Goal: Task Accomplishment & Management: Manage account settings

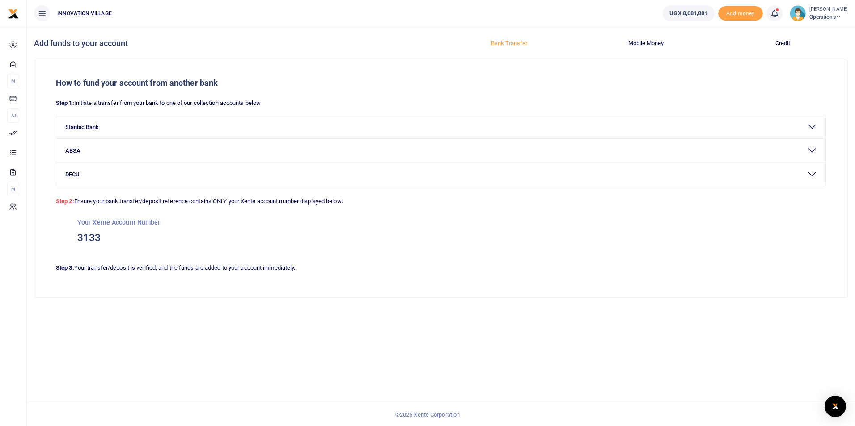
click at [785, 44] on button "Credit" at bounding box center [783, 43] width 126 height 14
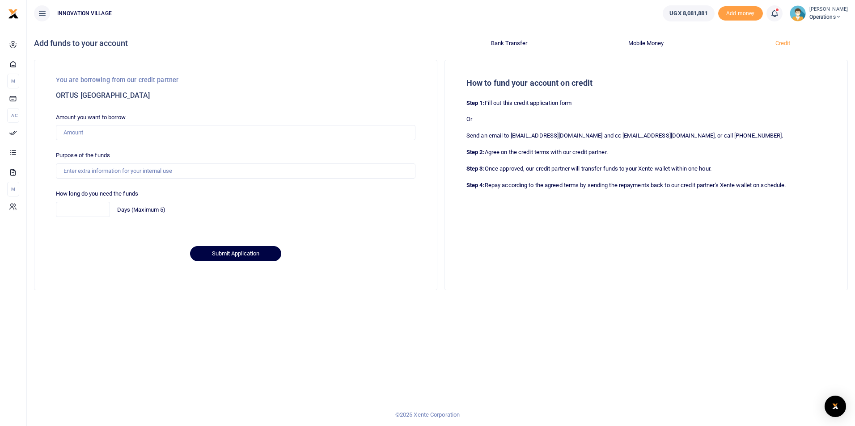
click at [133, 325] on div "Add funds to your account Bank Transfer Mobile Money Credit How to fund your ac…" at bounding box center [441, 227] width 828 height 400
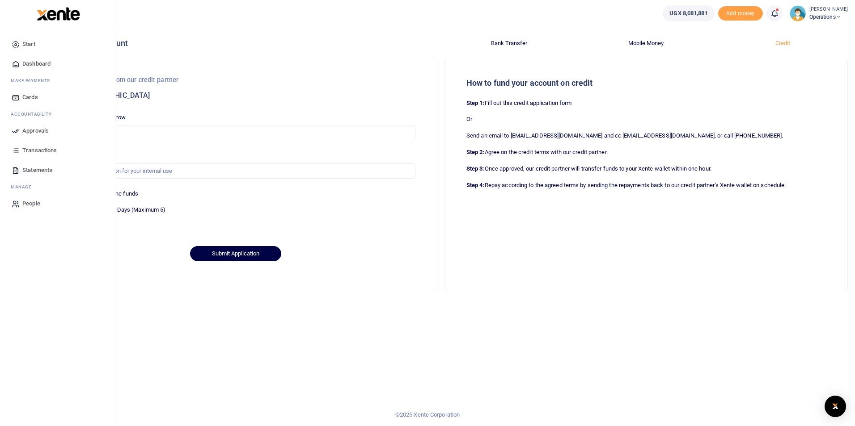
click at [34, 63] on span "Dashboard" at bounding box center [36, 63] width 28 height 9
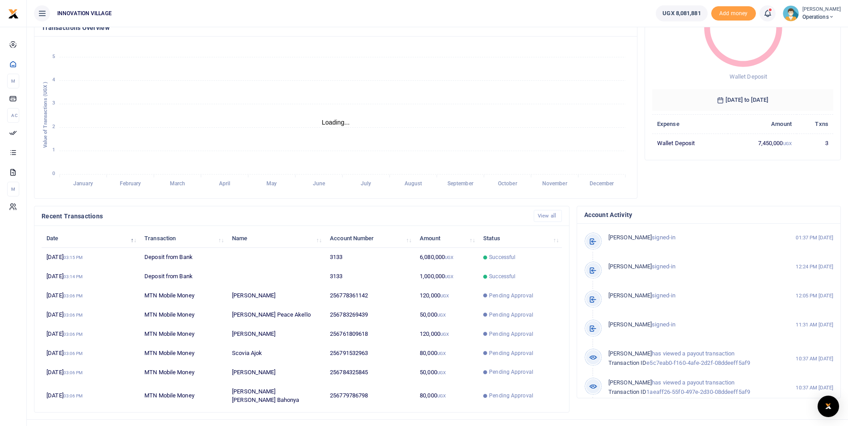
scroll to position [108, 0]
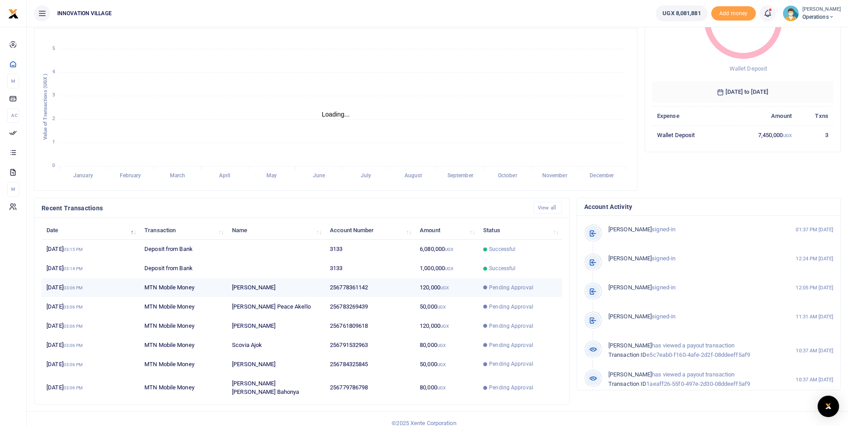
click at [157, 286] on td "MTN Mobile Money" at bounding box center [183, 288] width 88 height 19
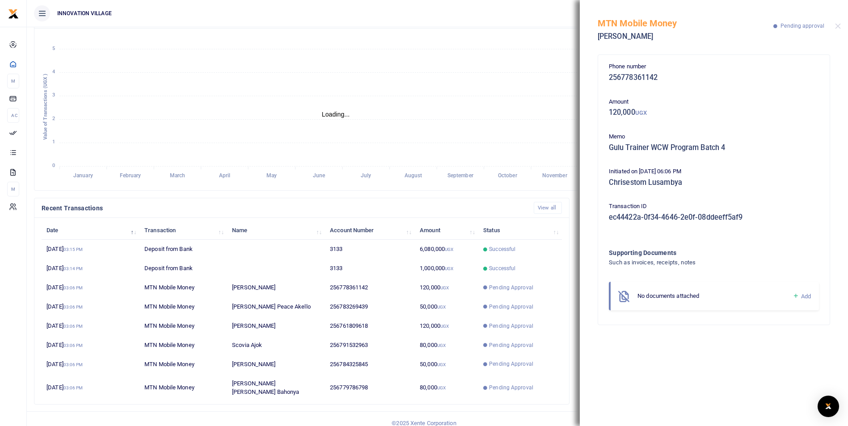
click at [530, 101] on icon "January January February February March March April April May May June June Jul…" at bounding box center [336, 110] width 588 height 148
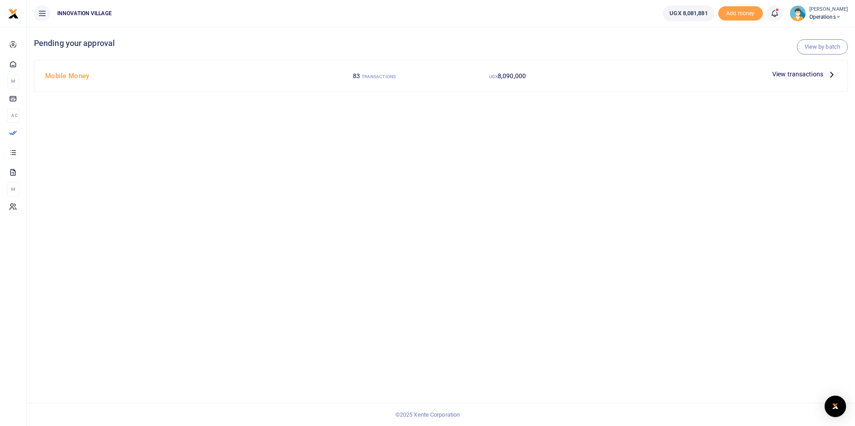
click at [812, 72] on span "View transactions" at bounding box center [797, 74] width 51 height 10
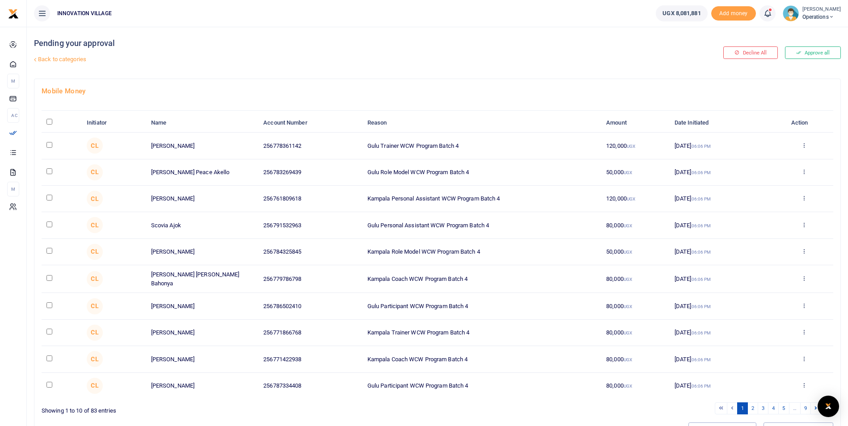
click at [50, 146] on input "checkbox" at bounding box center [49, 145] width 6 height 6
checkbox input "true"
click at [48, 174] on td at bounding box center [62, 173] width 40 height 26
click at [48, 174] on input "checkbox" at bounding box center [49, 172] width 6 height 6
checkbox input "true"
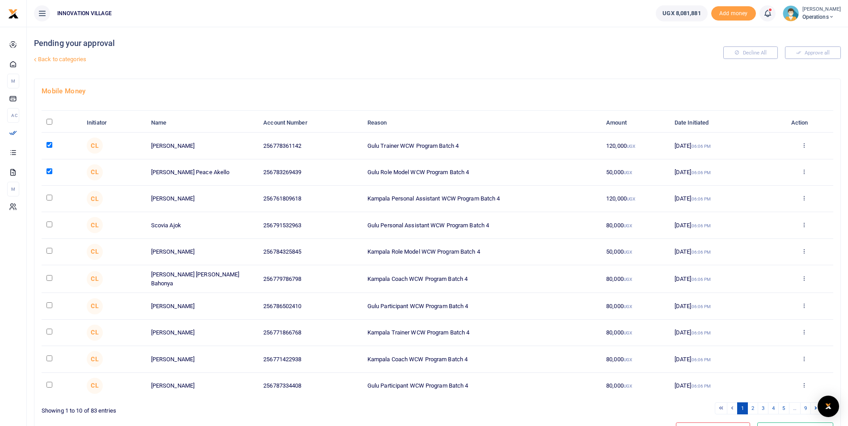
click at [48, 201] on input "checkbox" at bounding box center [49, 198] width 6 height 6
checkbox input "true"
click at [49, 123] on input "\a \a : activate to sort column descending" at bounding box center [49, 122] width 6 height 6
checkbox input "true"
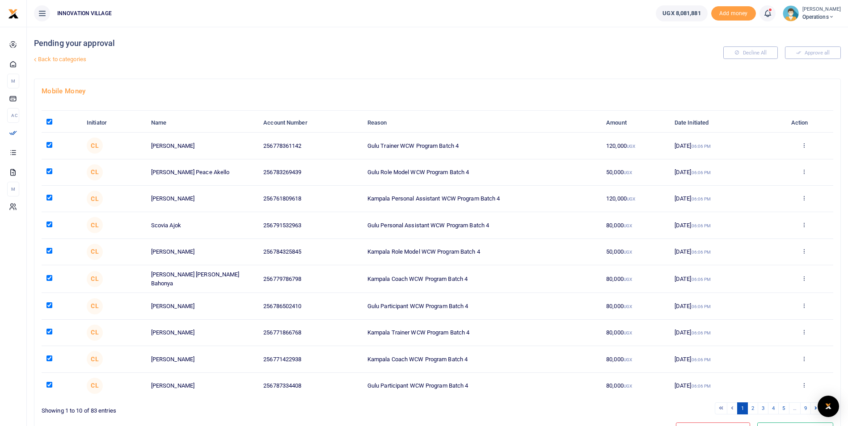
checkbox input "true"
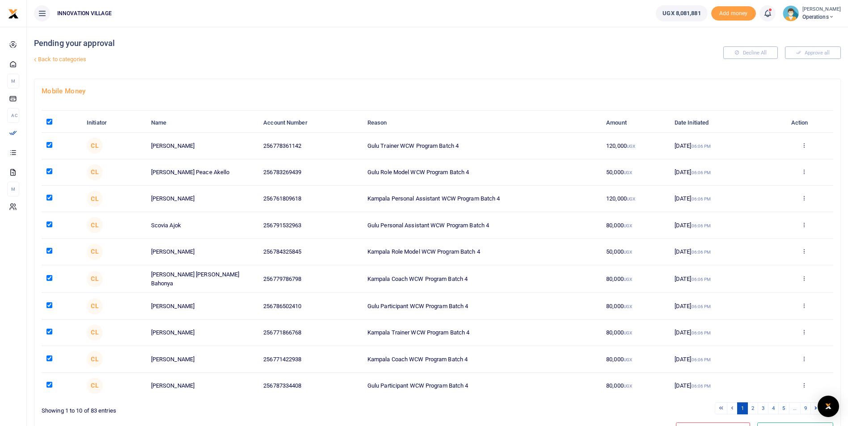
checkbox input "true"
click at [752, 405] on link "2" at bounding box center [752, 409] width 11 height 12
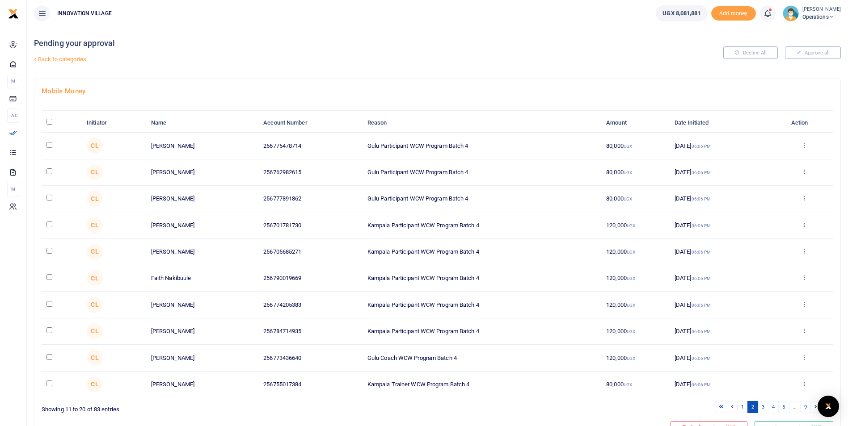
click at [50, 123] on input "\a \a : activate to sort column descending" at bounding box center [49, 122] width 6 height 6
checkbox input "true"
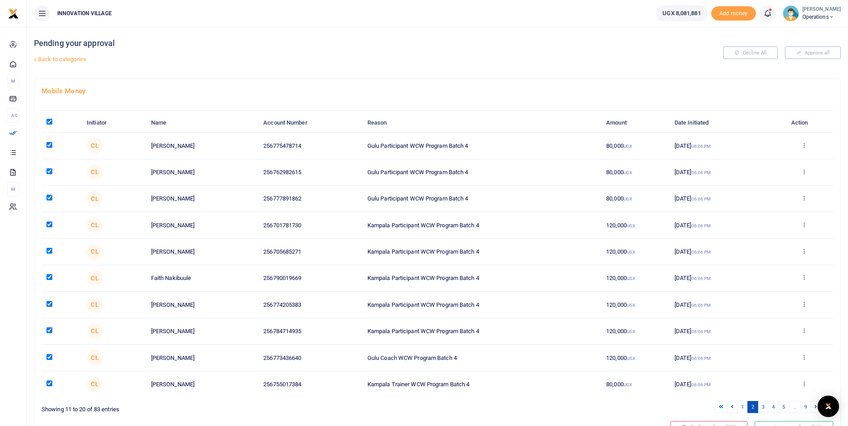
checkbox input "true"
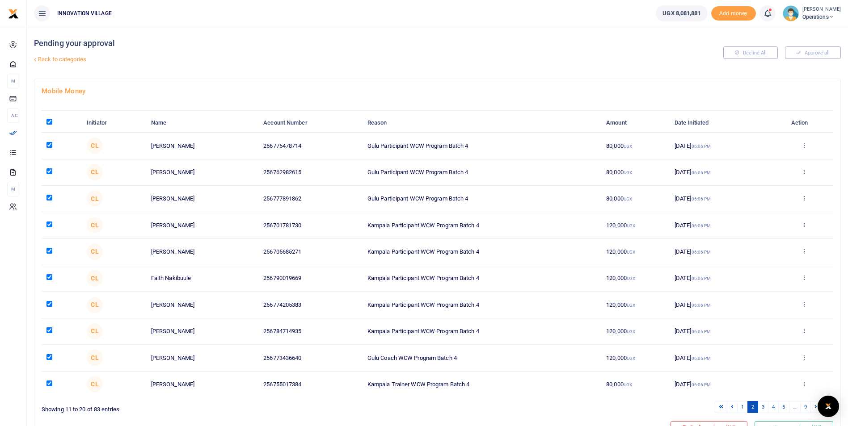
checkbox input "true"
click at [762, 409] on link "3" at bounding box center [763, 407] width 11 height 12
click at [49, 121] on input "\a \a : activate to sort column descending" at bounding box center [49, 122] width 6 height 6
checkbox input "true"
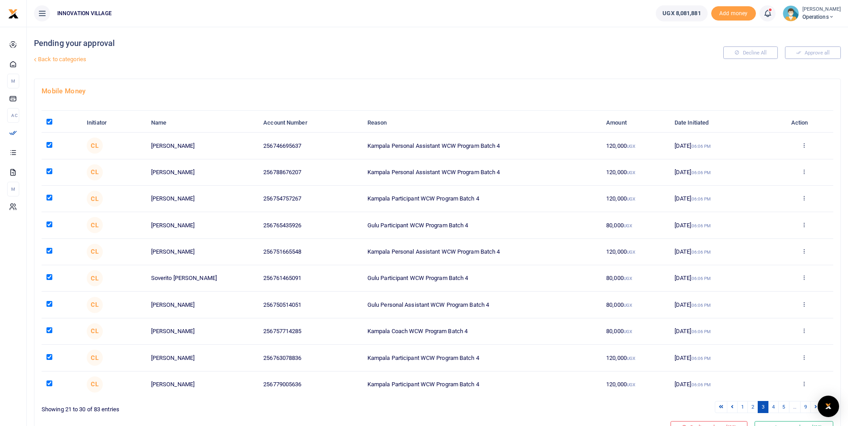
checkbox input "true"
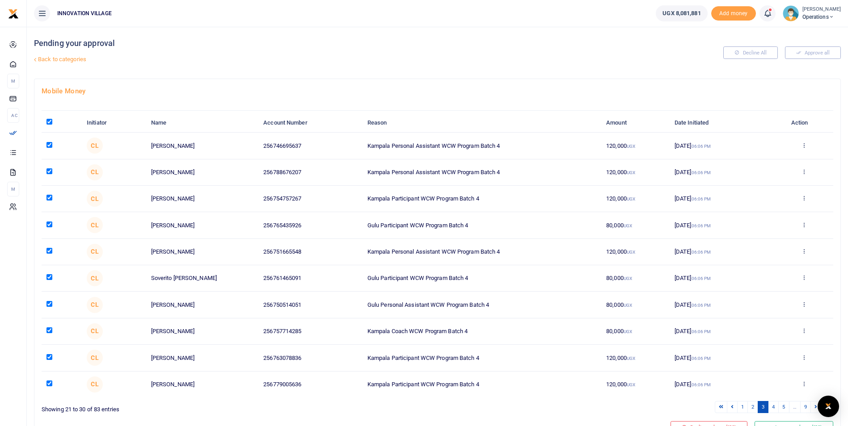
checkbox input "true"
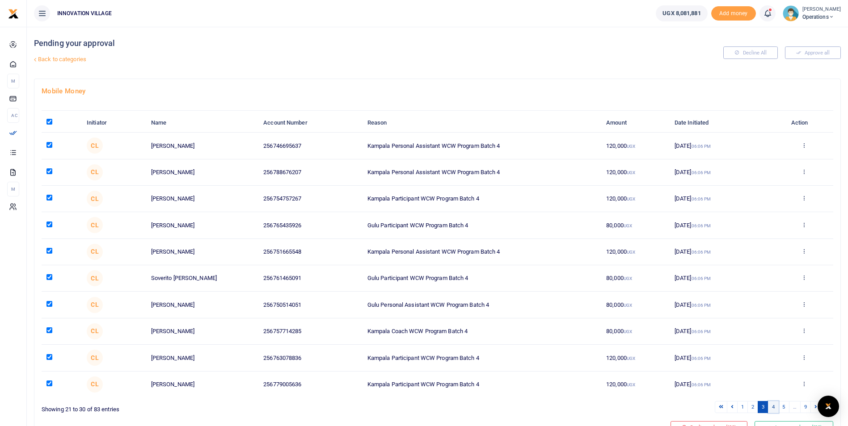
click at [773, 405] on link "4" at bounding box center [773, 407] width 11 height 12
click at [46, 121] on th "\a \a : activate to sort column descending" at bounding box center [62, 123] width 40 height 19
click at [47, 121] on input "\a \a : activate to sort column descending" at bounding box center [49, 122] width 6 height 6
checkbox input "true"
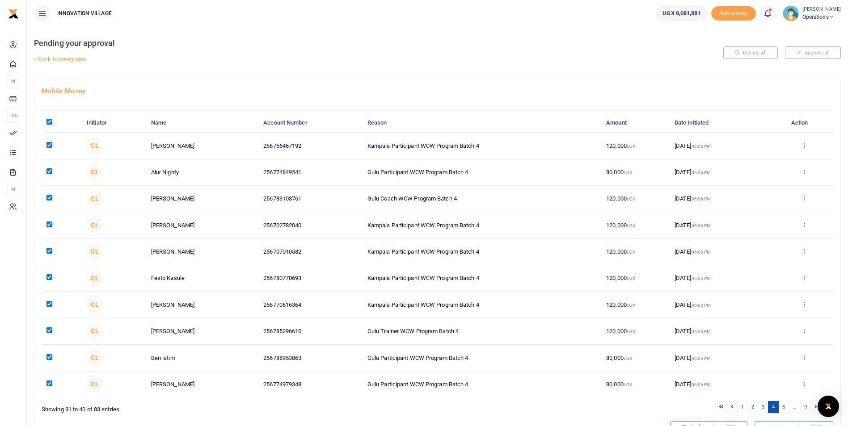
checkbox input "true"
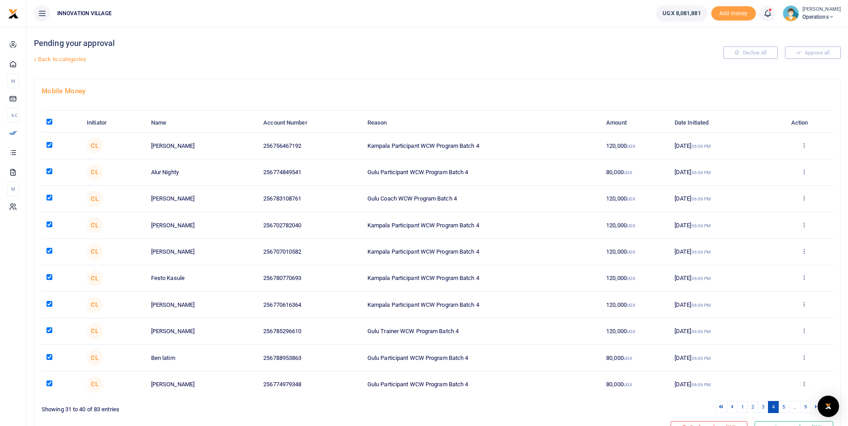
checkbox input "true"
click at [783, 409] on link "5" at bounding box center [783, 407] width 11 height 12
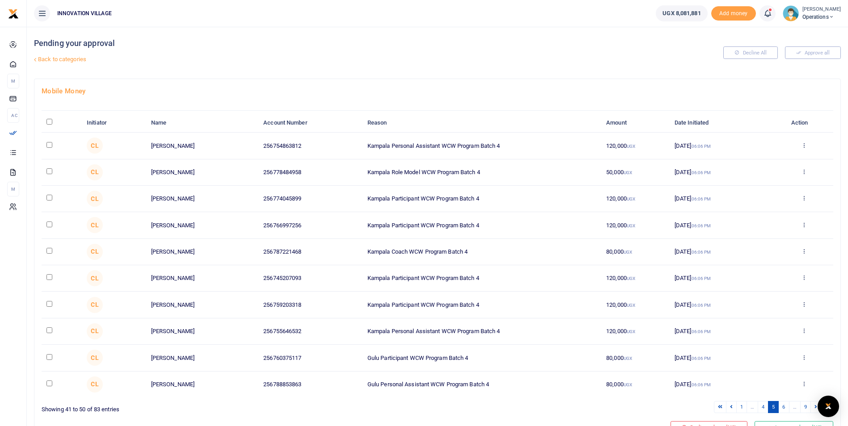
click at [49, 122] on input "\a \a : activate to sort column descending" at bounding box center [49, 122] width 6 height 6
checkbox input "true"
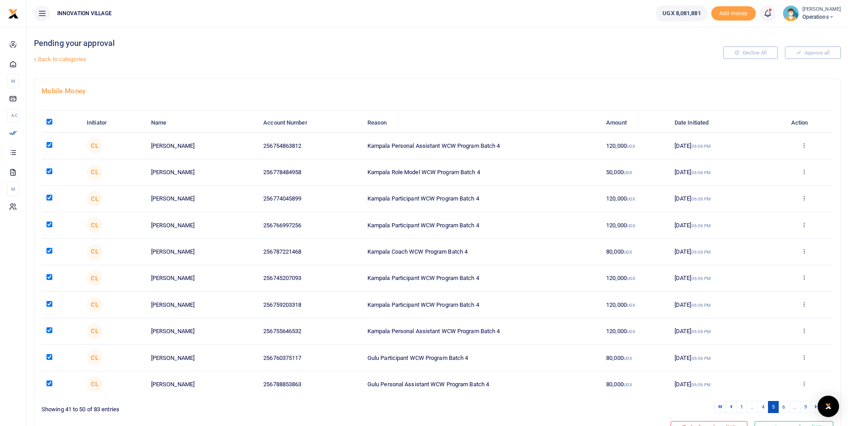
checkbox input "true"
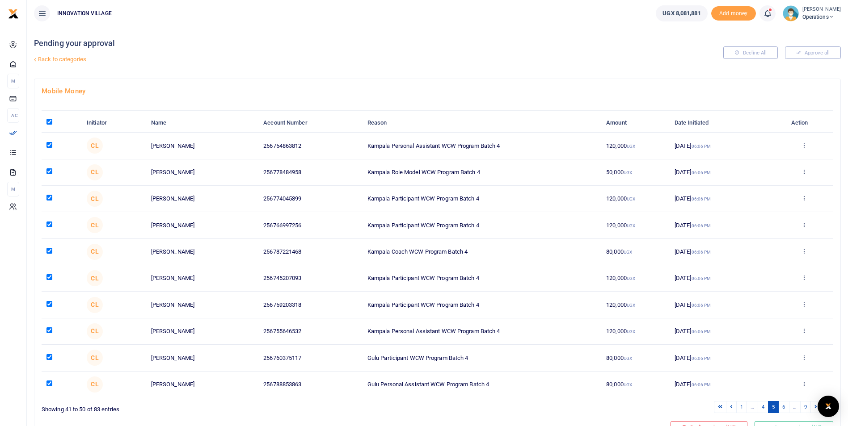
checkbox input "true"
click at [785, 406] on link "6" at bounding box center [783, 407] width 11 height 12
click at [49, 124] on input "\a \a : activate to sort column descending" at bounding box center [49, 122] width 6 height 6
checkbox input "true"
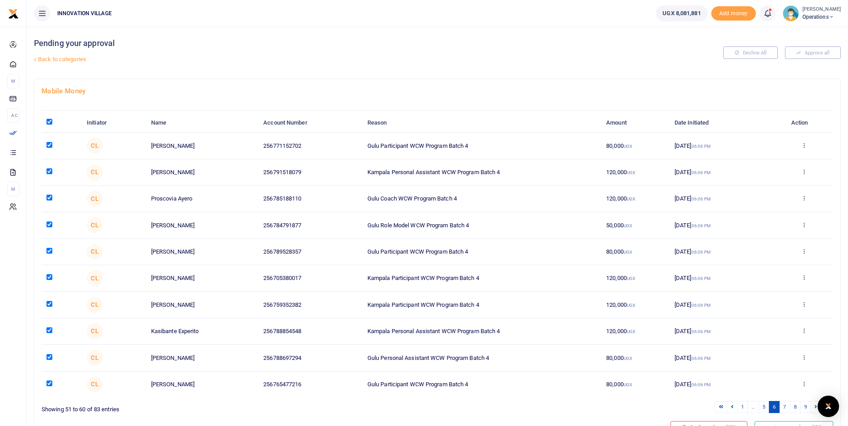
checkbox input "true"
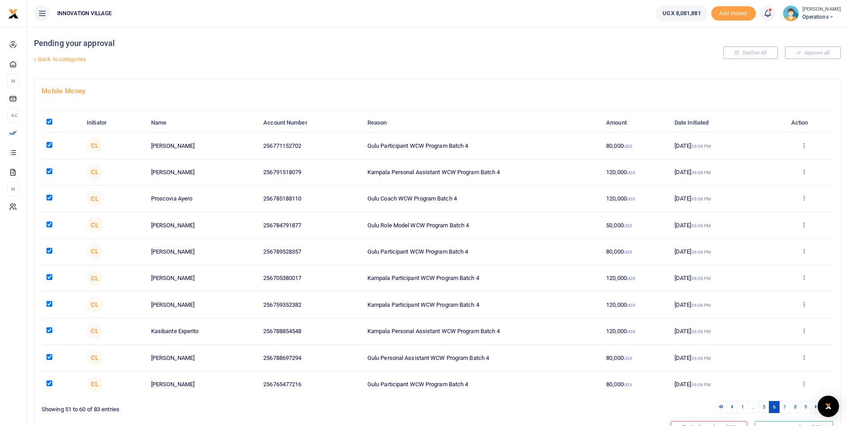
checkbox input "true"
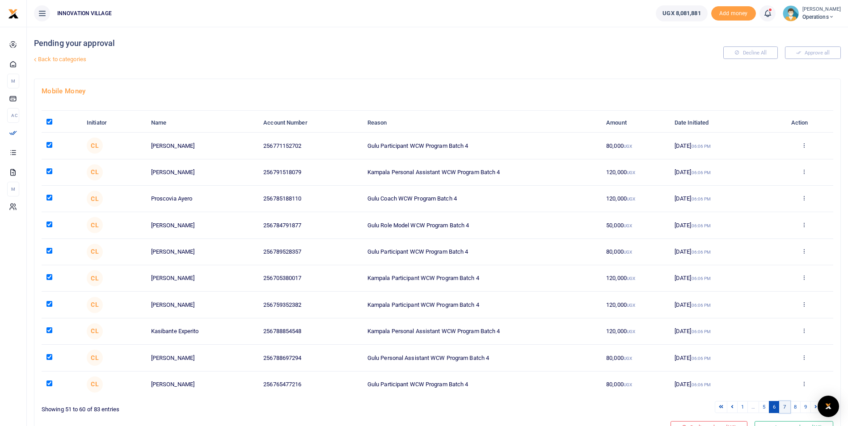
click at [784, 408] on link "7" at bounding box center [784, 407] width 11 height 12
click at [49, 120] on input "\a \a : activate to sort column descending" at bounding box center [49, 122] width 6 height 6
checkbox input "true"
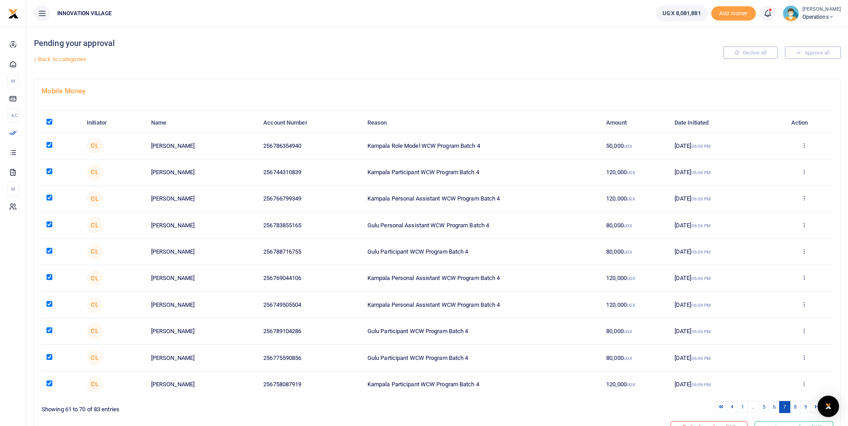
checkbox input "true"
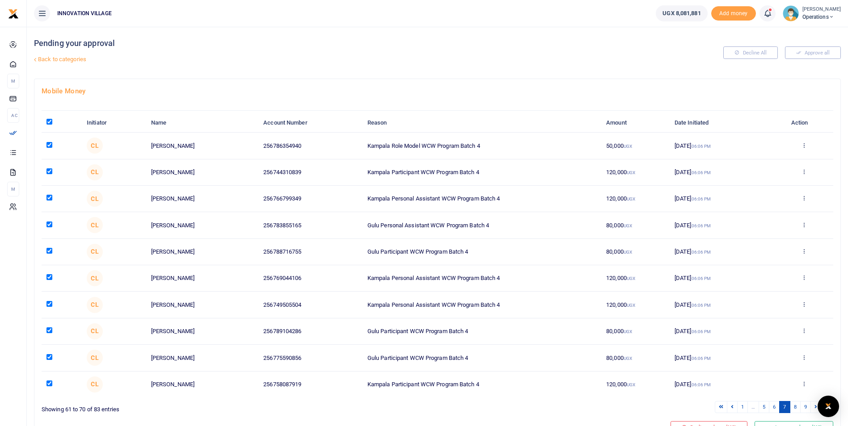
checkbox input "true"
click at [795, 409] on link "8" at bounding box center [795, 407] width 11 height 12
click at [47, 123] on input "\a \a : activate to sort column descending" at bounding box center [49, 122] width 6 height 6
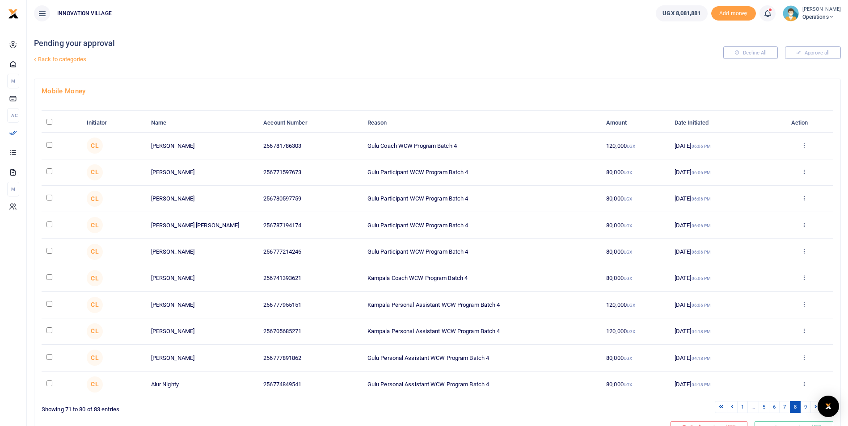
checkbox input "true"
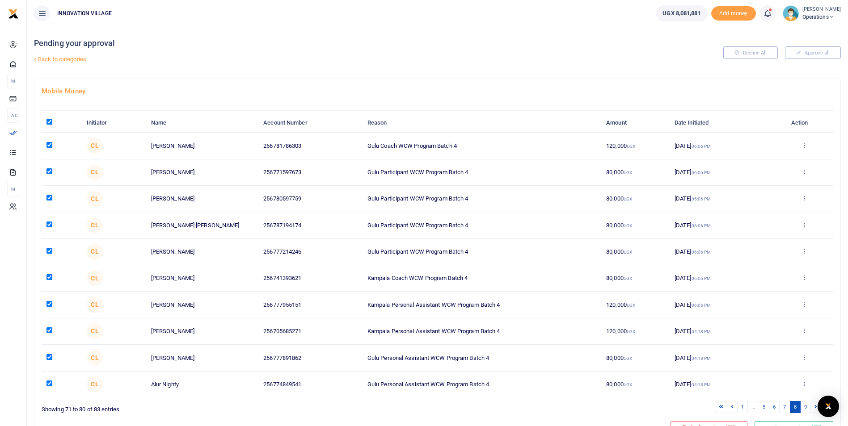
checkbox input "true"
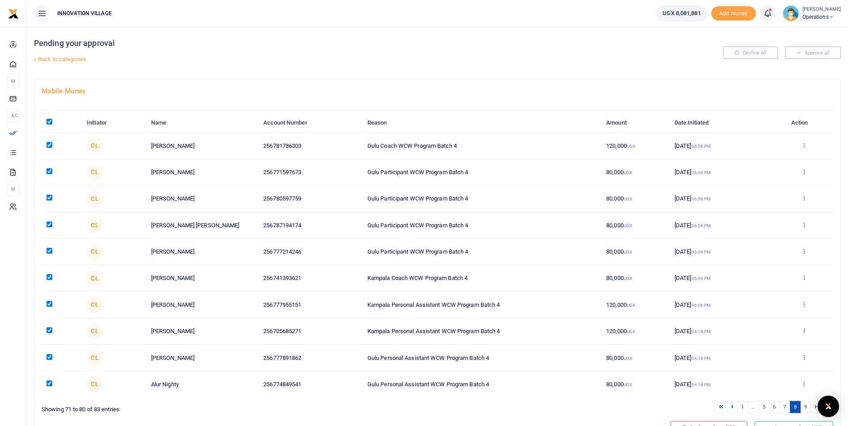
checkbox input "true"
click at [806, 407] on link "9" at bounding box center [805, 407] width 11 height 12
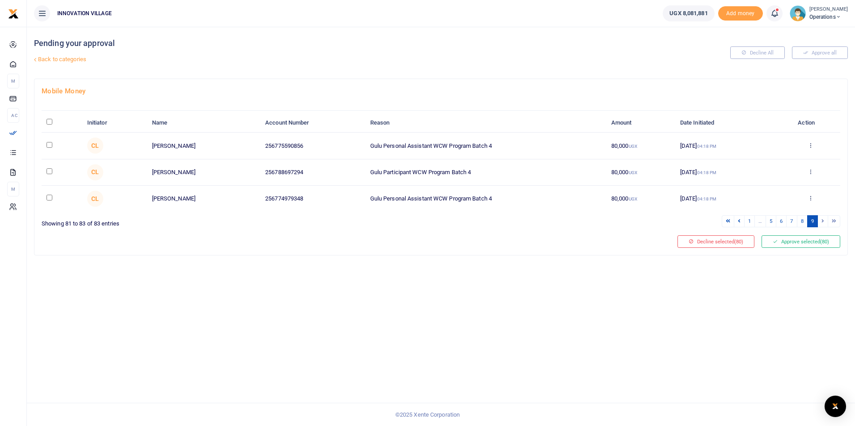
click at [49, 124] on input "\a \a : activate to sort column descending" at bounding box center [49, 122] width 6 height 6
checkbox input "true"
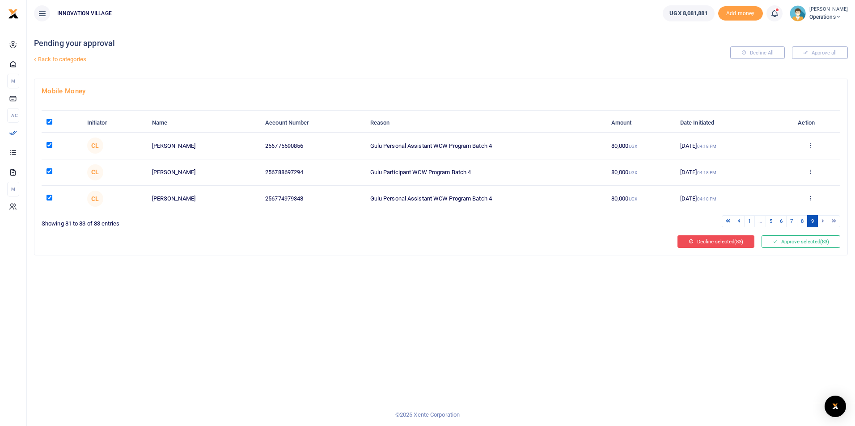
click at [715, 243] on button "Decline selected (83)" at bounding box center [715, 242] width 77 height 13
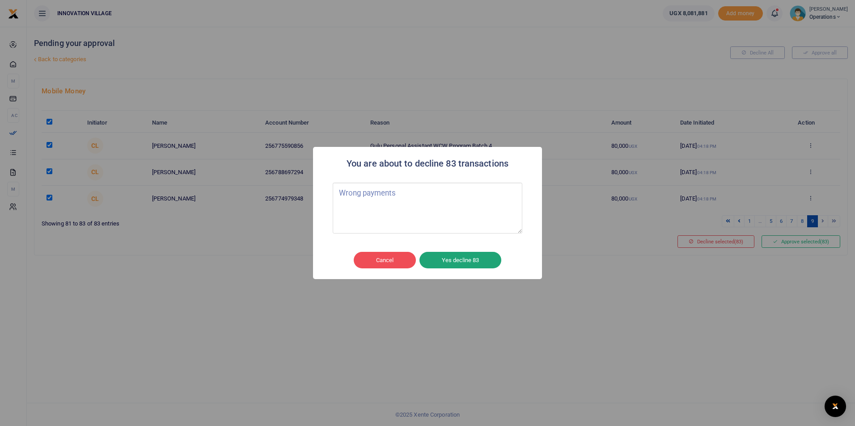
type textarea "Wrong payments"
click at [453, 260] on button "Yes decline 83" at bounding box center [460, 260] width 82 height 17
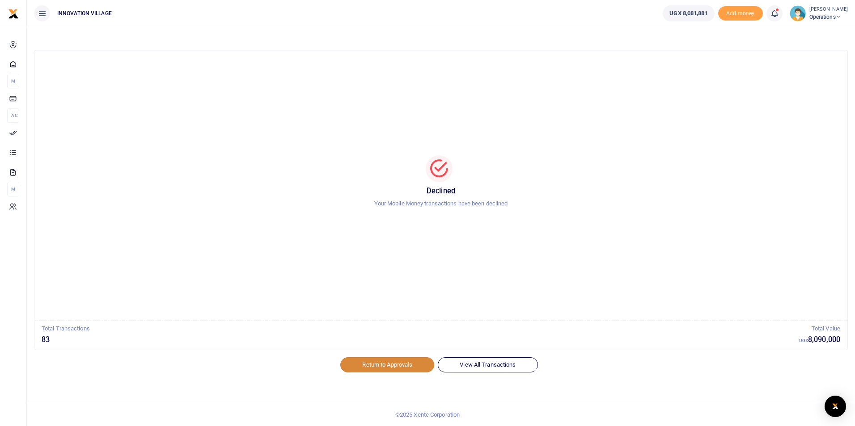
click at [409, 367] on link "Return to Approvals" at bounding box center [387, 365] width 94 height 15
click at [510, 364] on link "View All Transactions" at bounding box center [488, 365] width 100 height 15
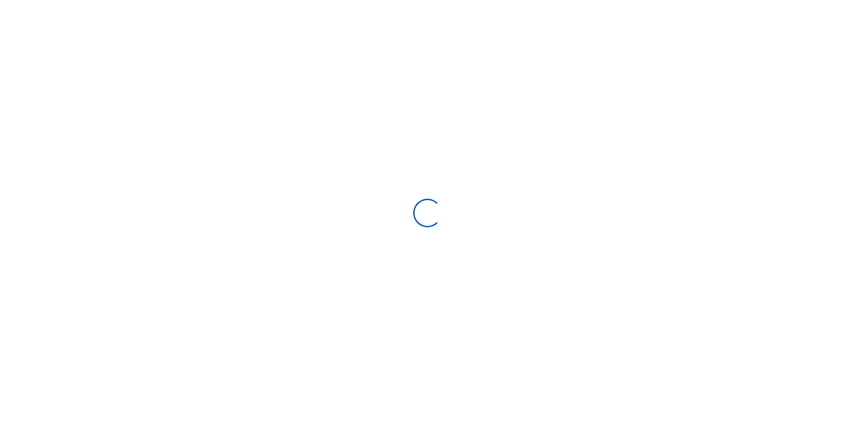
select select
type input "08/20/2025 - 09/18/2025"
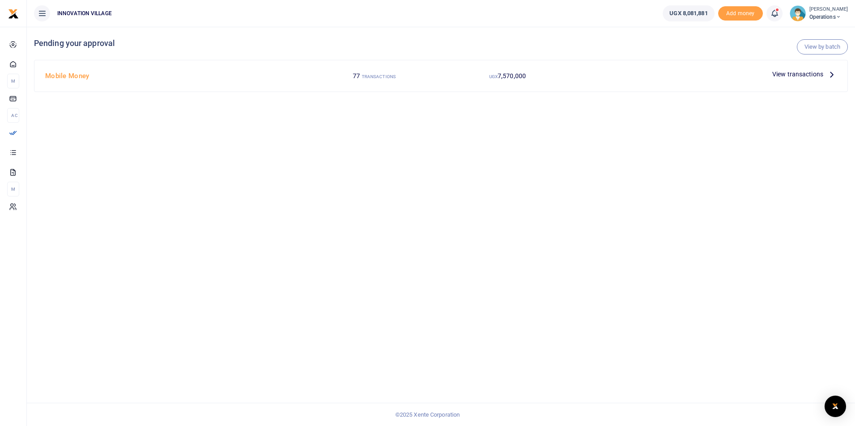
click at [791, 73] on span "View transactions" at bounding box center [797, 74] width 51 height 10
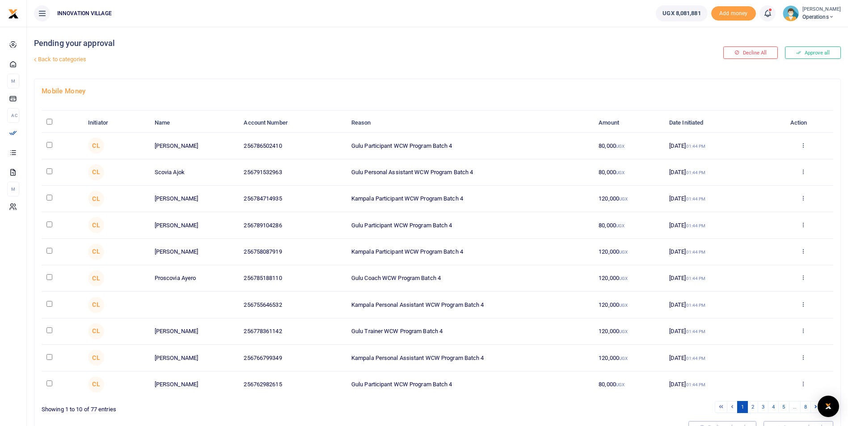
click at [49, 122] on input "\a \a : activate to sort column descending" at bounding box center [49, 122] width 6 height 6
checkbox input "true"
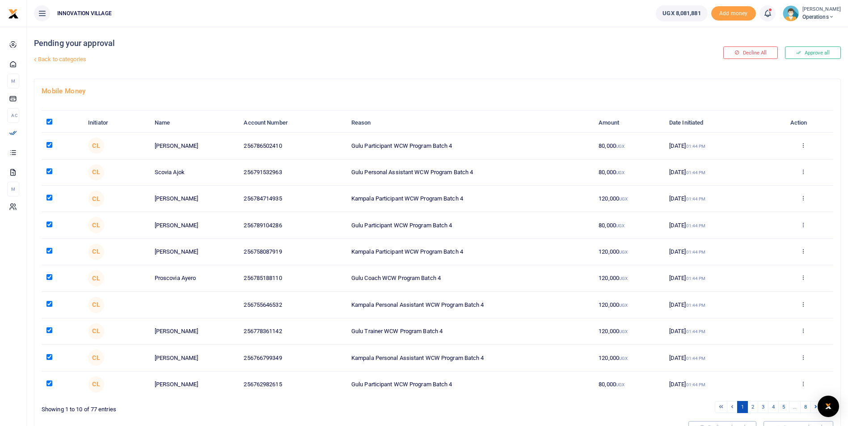
checkbox input "true"
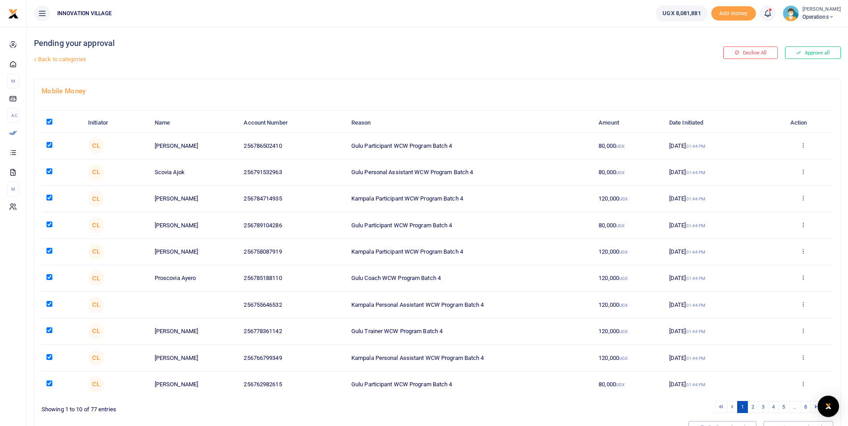
checkbox input "true"
click at [753, 404] on link "2" at bounding box center [752, 407] width 11 height 12
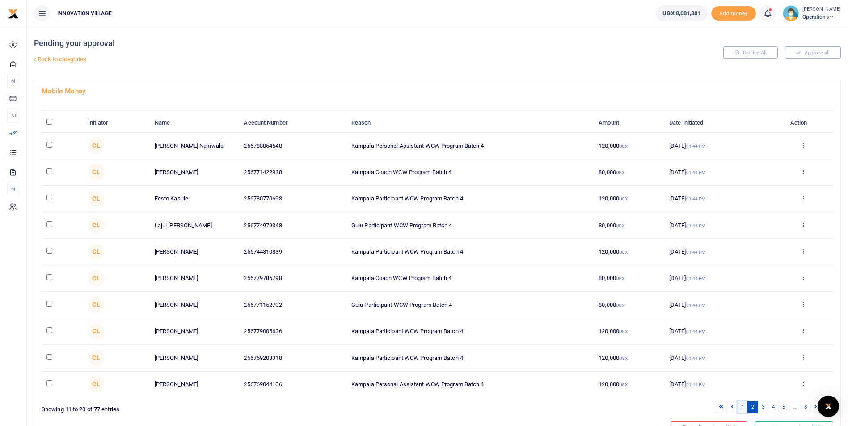
click at [740, 409] on link "1" at bounding box center [742, 407] width 11 height 12
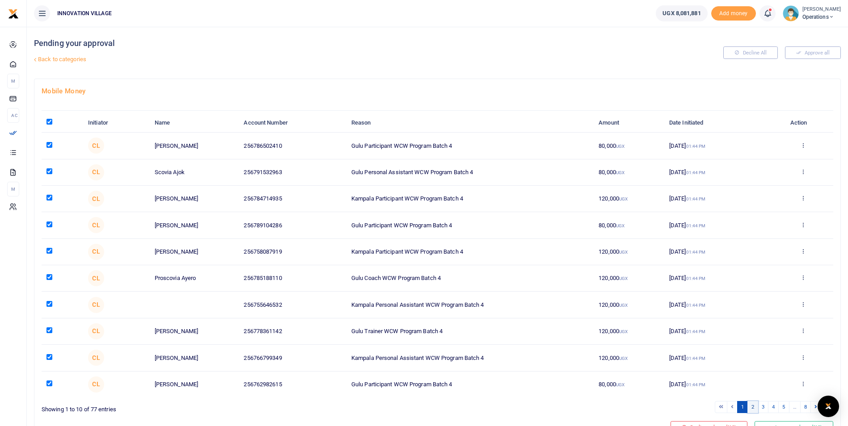
click at [753, 407] on link "2" at bounding box center [752, 407] width 11 height 12
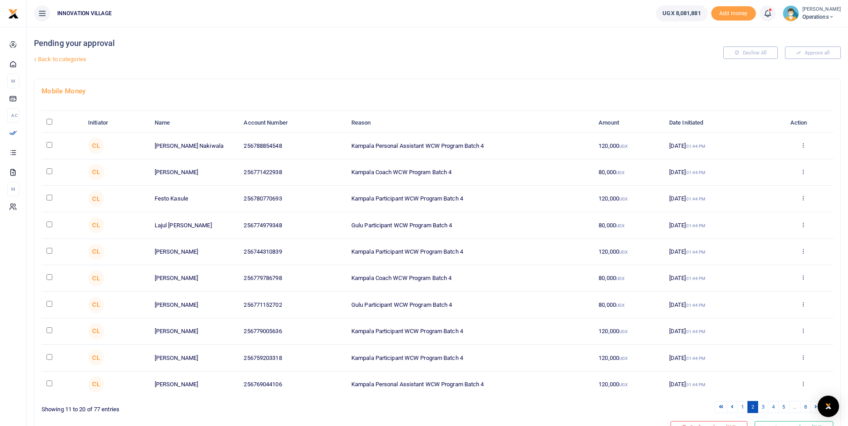
click at [47, 121] on input "\a \a : activate to sort column descending" at bounding box center [49, 122] width 6 height 6
checkbox input "true"
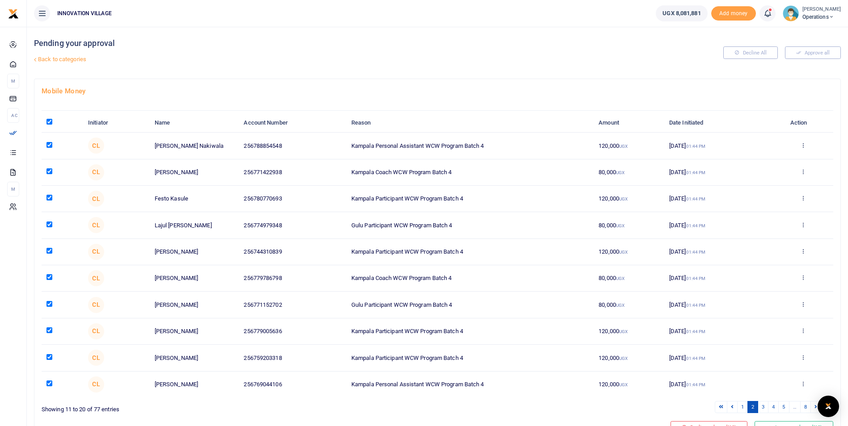
checkbox input "true"
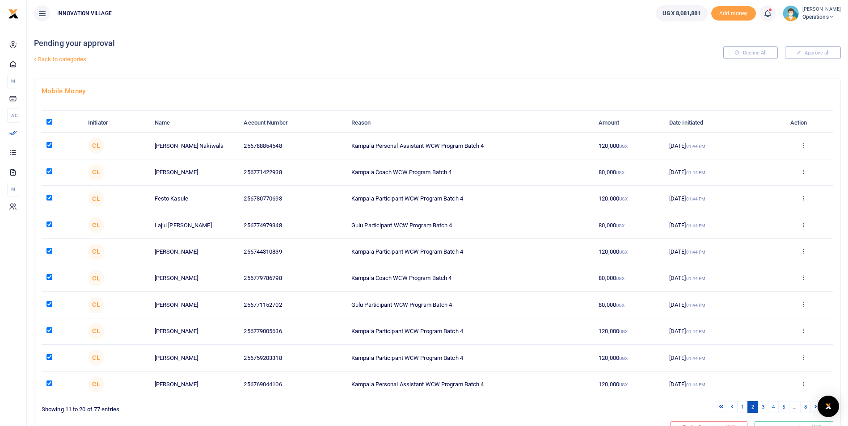
checkbox input "true"
click at [764, 409] on link "3" at bounding box center [763, 407] width 11 height 12
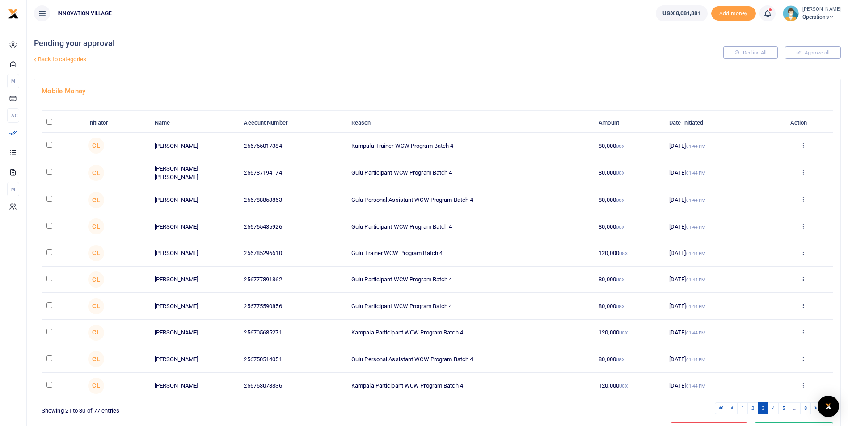
click at [49, 121] on input "\a \a : activate to sort column descending" at bounding box center [49, 122] width 6 height 6
checkbox input "true"
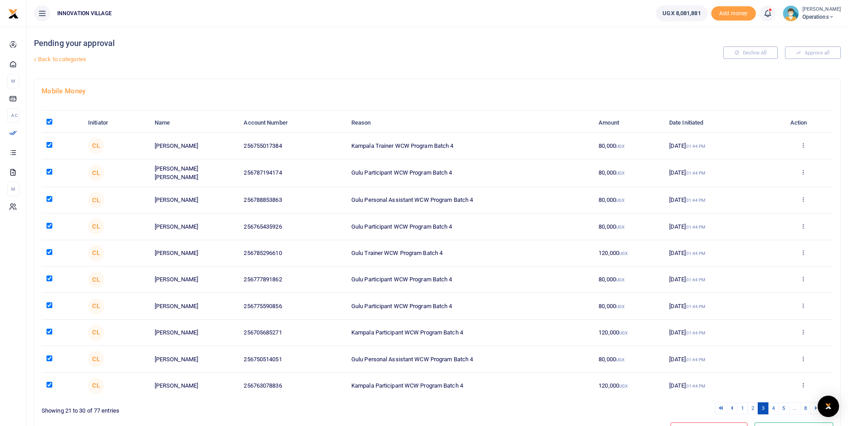
checkbox input "true"
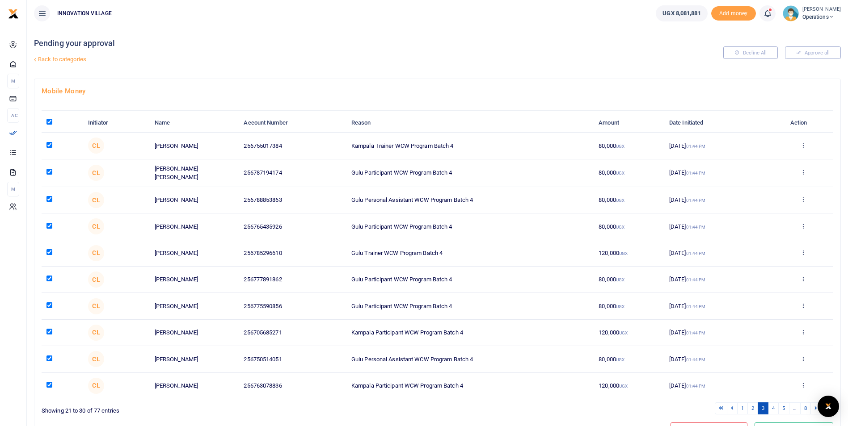
checkbox input "true"
click at [771, 406] on link "4" at bounding box center [773, 409] width 11 height 12
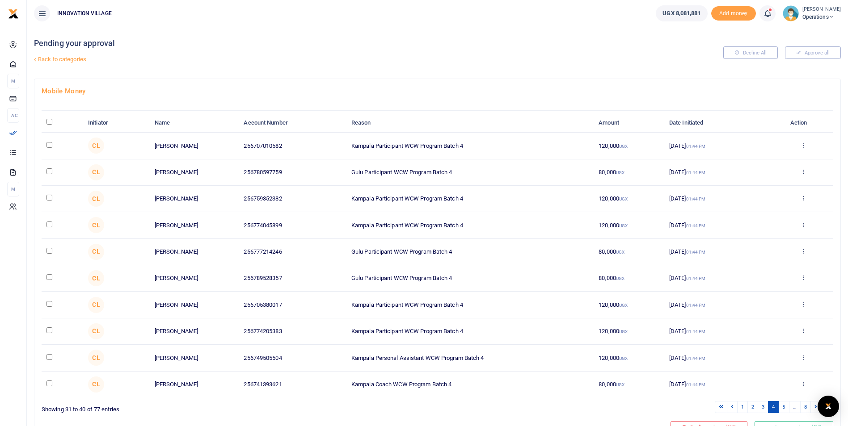
click at [52, 120] on input "\a \a : activate to sort column descending" at bounding box center [49, 122] width 6 height 6
checkbox input "true"
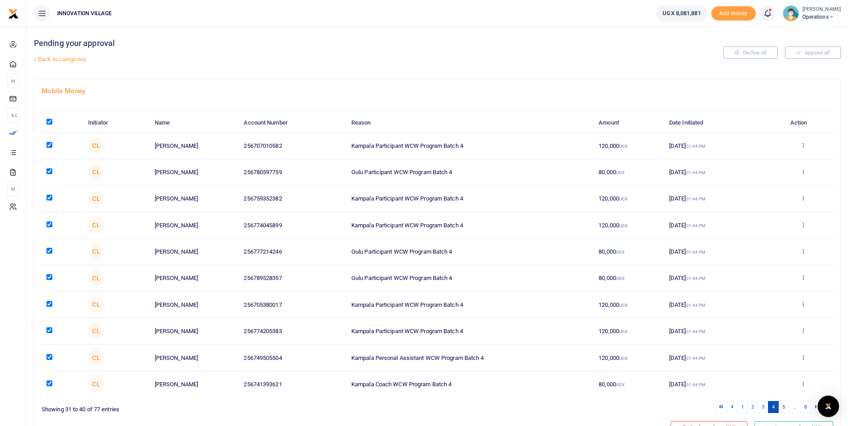
checkbox input "true"
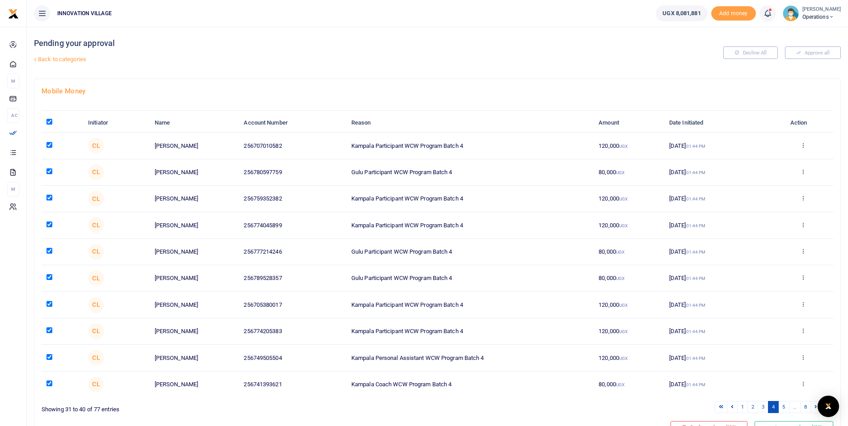
checkbox input "true"
click at [785, 408] on link "5" at bounding box center [783, 407] width 11 height 12
click at [49, 122] on input "\a \a : activate to sort column descending" at bounding box center [49, 122] width 6 height 6
checkbox input "true"
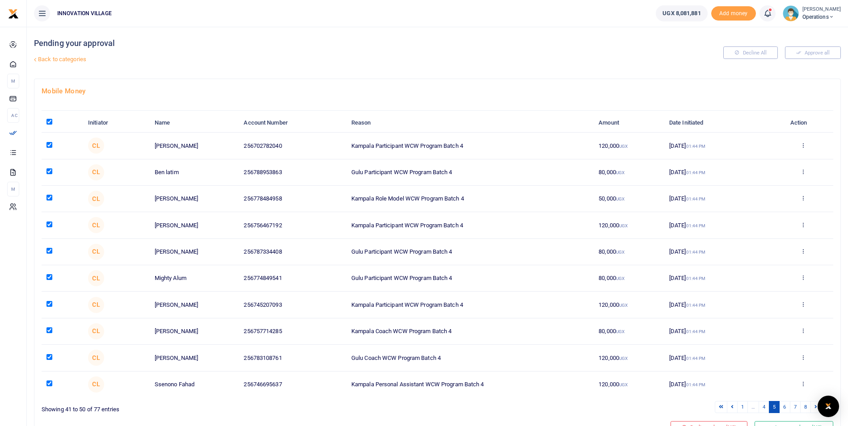
checkbox input "true"
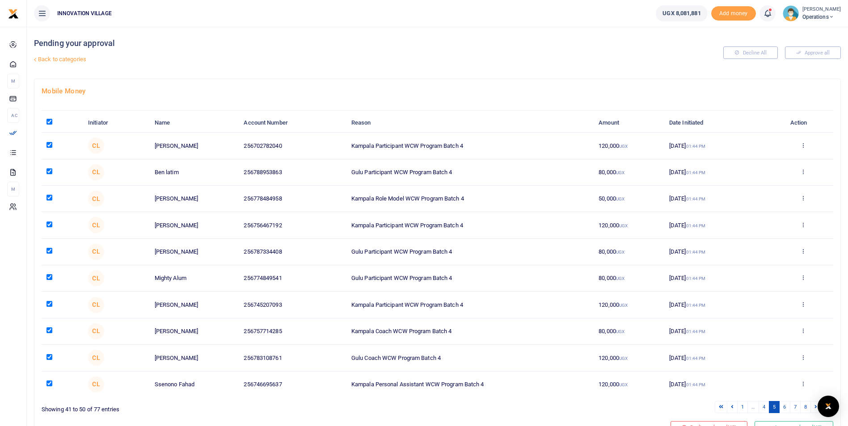
checkbox input "true"
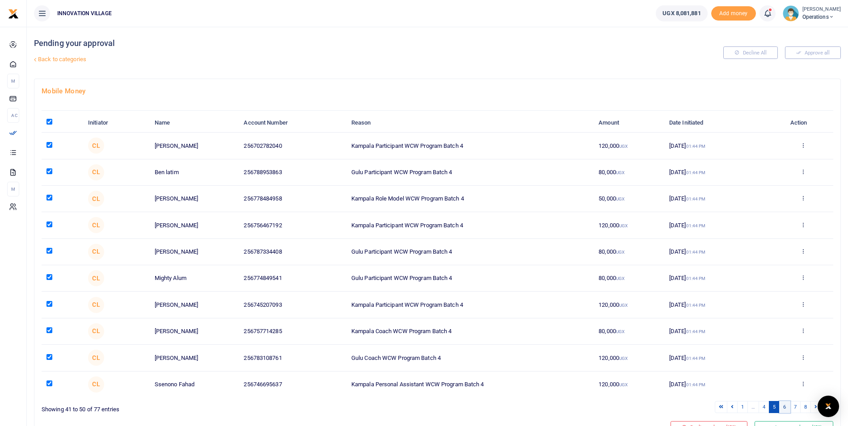
click at [784, 407] on link "6" at bounding box center [784, 407] width 11 height 12
checkbox input "false"
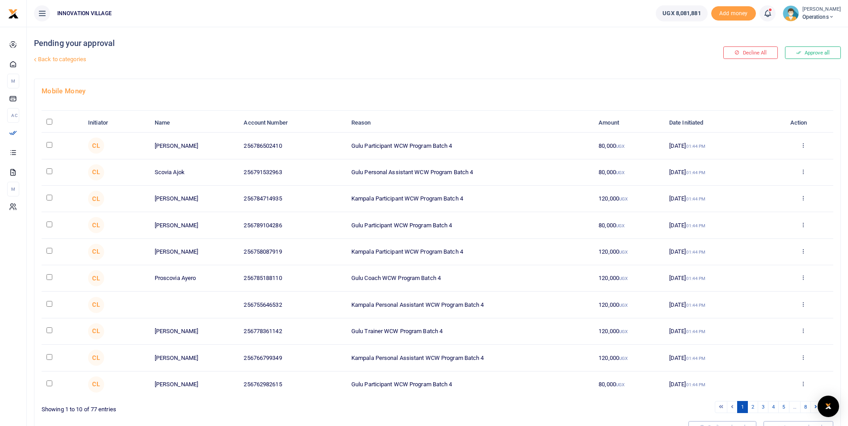
click at [51, 120] on input "\a \a : activate to sort column descending" at bounding box center [49, 122] width 6 height 6
checkbox input "true"
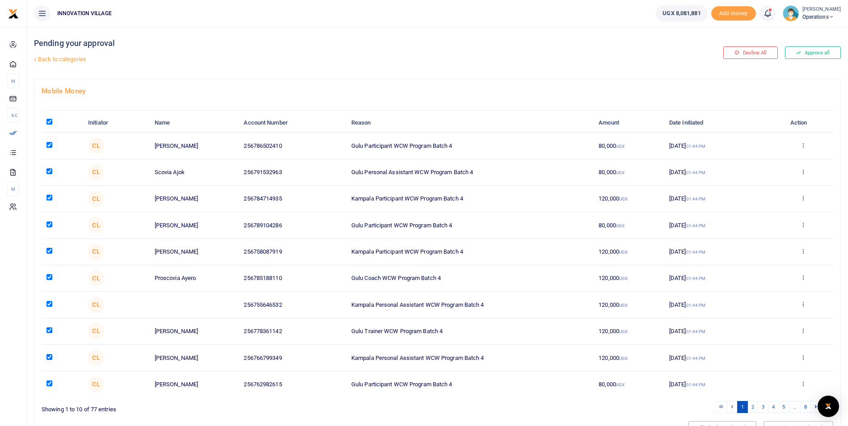
checkbox input "true"
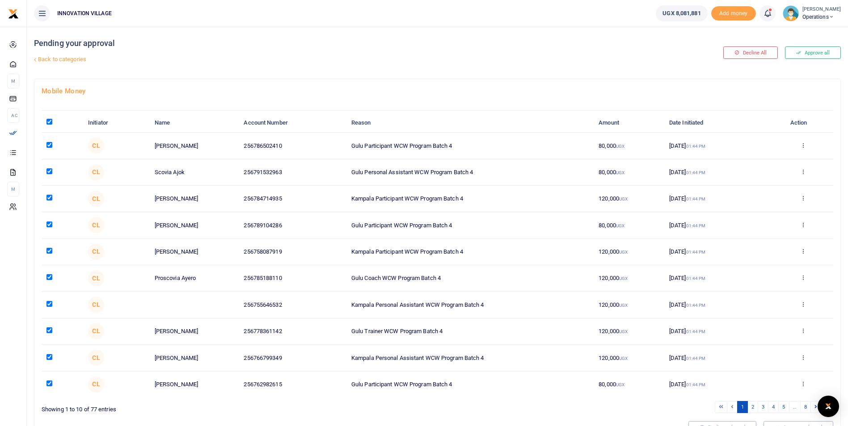
checkbox input "true"
click at [751, 407] on link "2" at bounding box center [752, 407] width 11 height 12
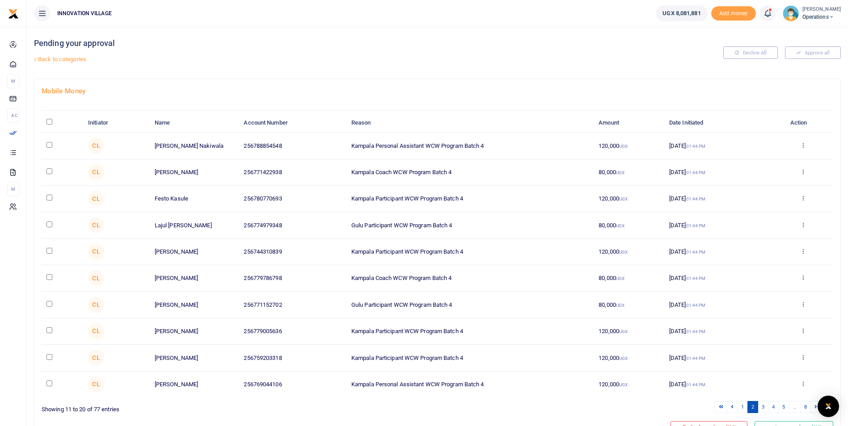
click at [49, 123] on input "\a \a : activate to sort column descending" at bounding box center [49, 122] width 6 height 6
checkbox input "true"
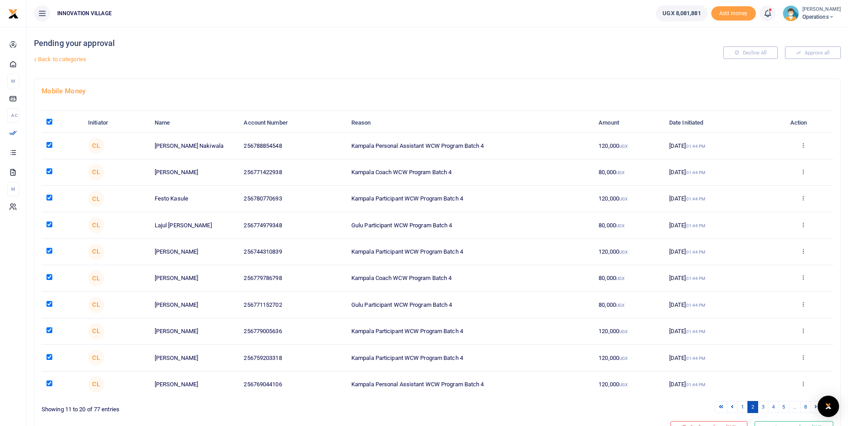
checkbox input "true"
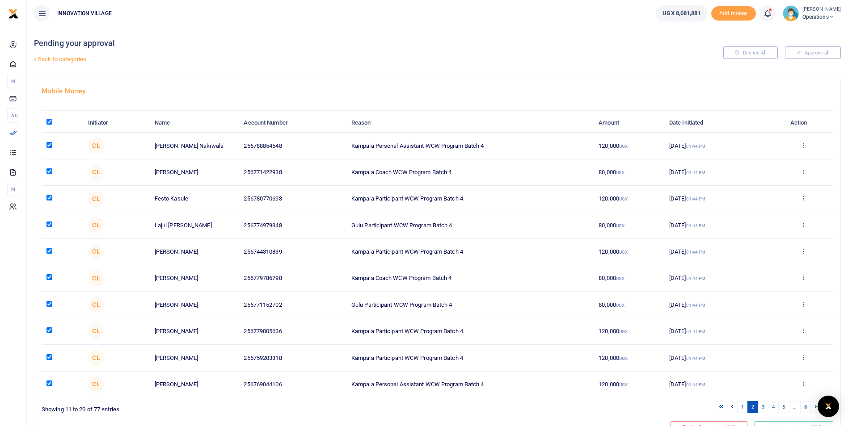
checkbox input "true"
click at [763, 407] on link "3" at bounding box center [763, 407] width 11 height 12
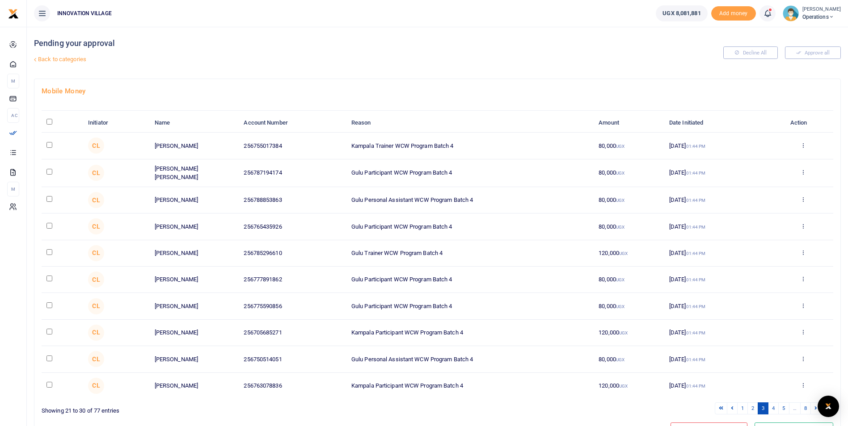
click at [49, 122] on input "\a \a : activate to sort column descending" at bounding box center [49, 122] width 6 height 6
checkbox input "true"
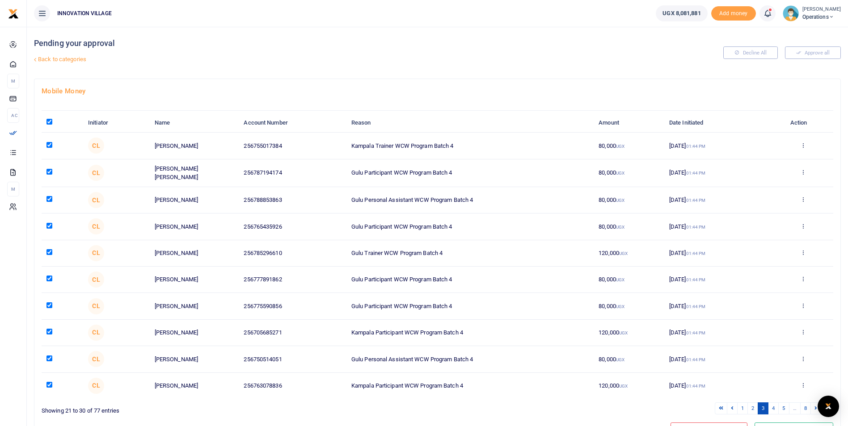
checkbox input "true"
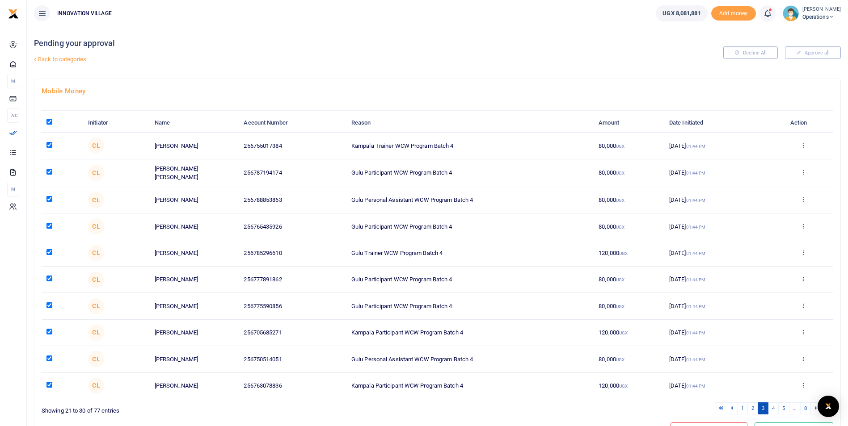
checkbox input "true"
click at [773, 407] on link "4" at bounding box center [773, 409] width 11 height 12
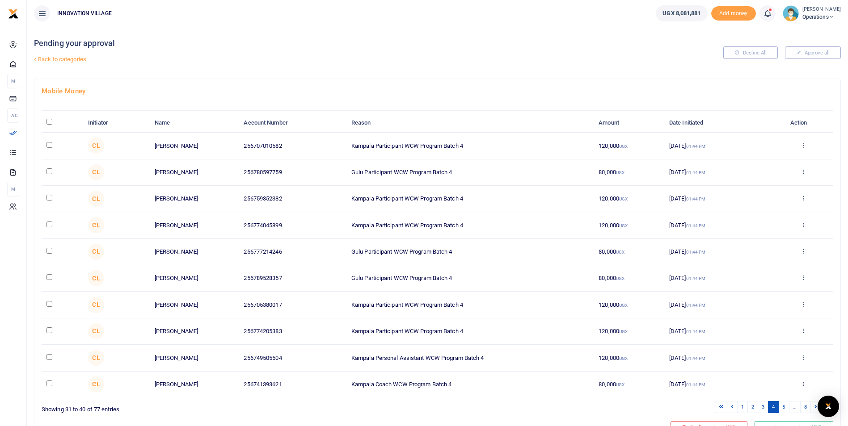
click at [50, 122] on input "\a \a : activate to sort column descending" at bounding box center [49, 122] width 6 height 6
checkbox input "true"
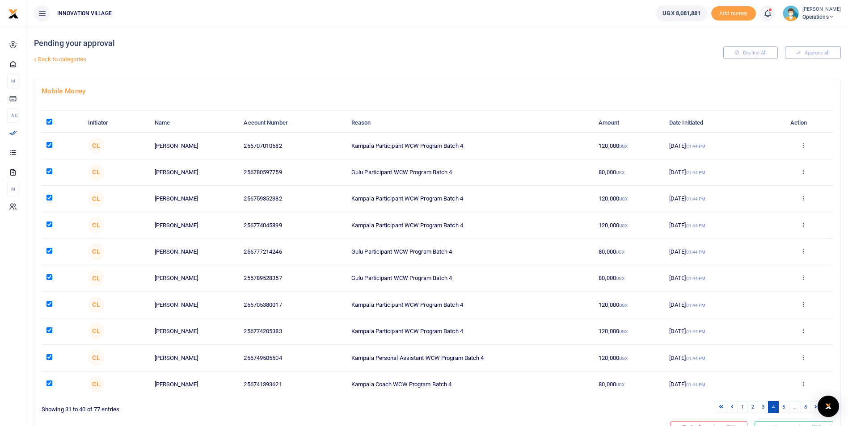
checkbox input "true"
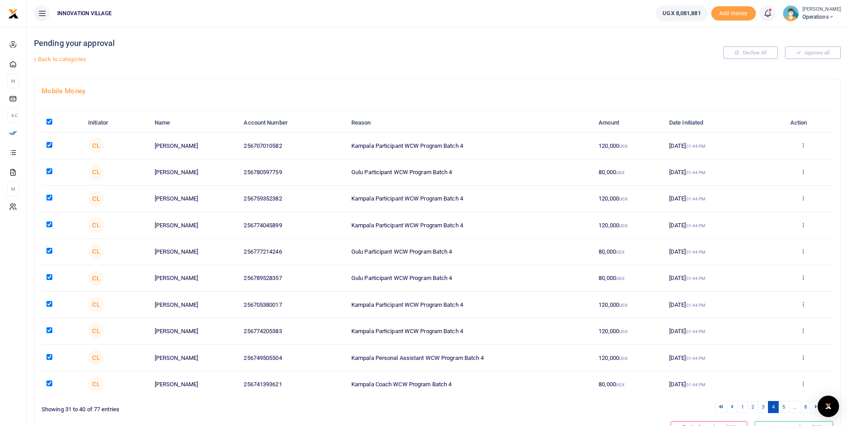
checkbox input "true"
click at [783, 407] on link "5" at bounding box center [783, 407] width 11 height 12
click at [49, 122] on input "\a \a : activate to sort column descending" at bounding box center [49, 122] width 6 height 6
checkbox input "true"
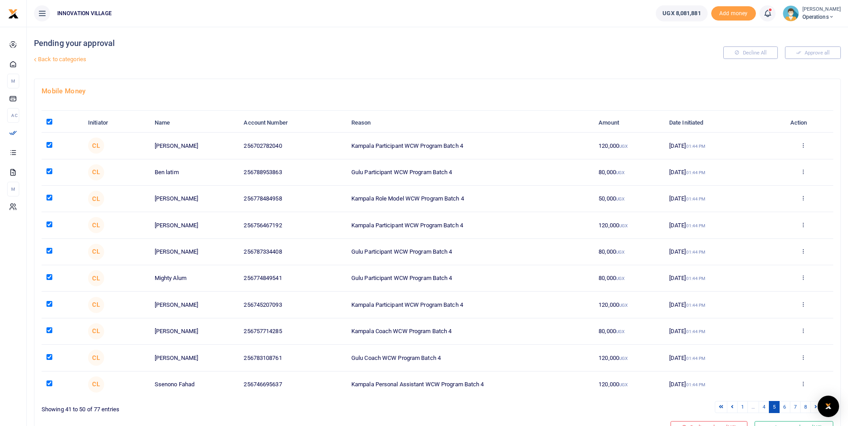
checkbox input "true"
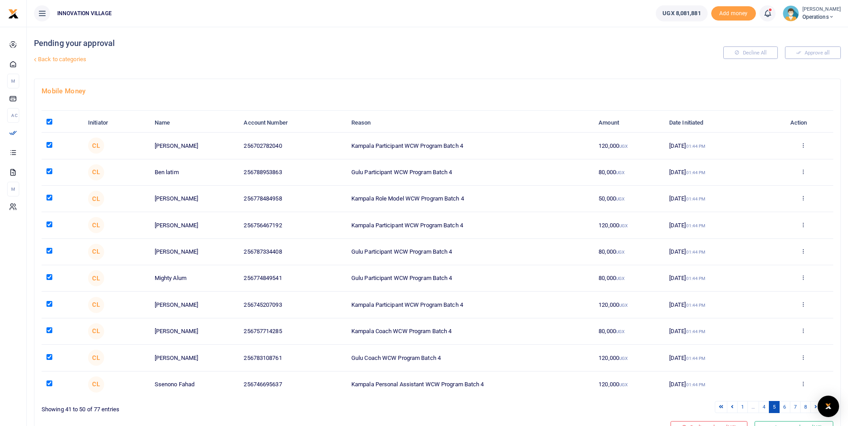
checkbox input "true"
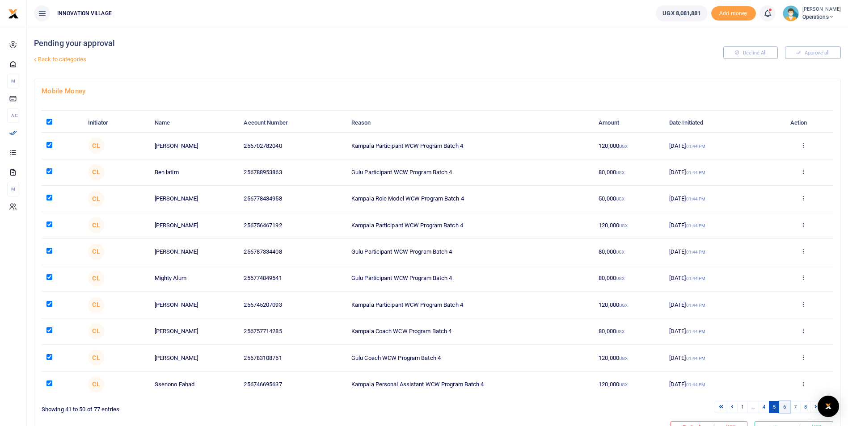
click at [785, 406] on link "6" at bounding box center [784, 407] width 11 height 12
click at [50, 121] on input "\a \a : activate to sort column descending" at bounding box center [49, 122] width 6 height 6
checkbox input "true"
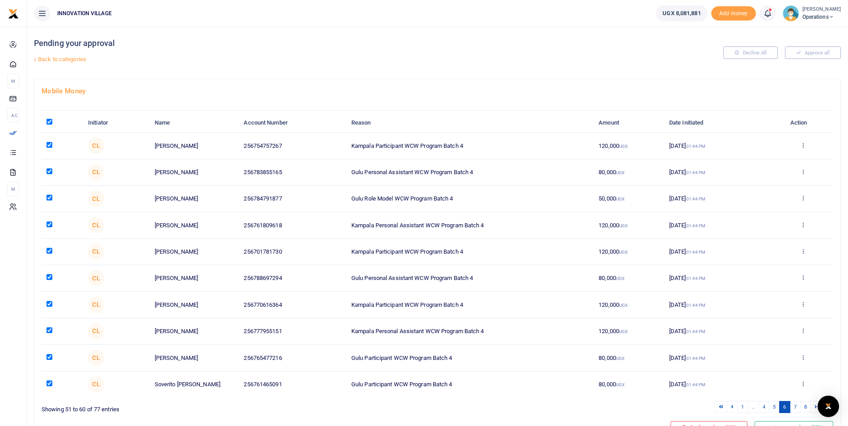
checkbox input "true"
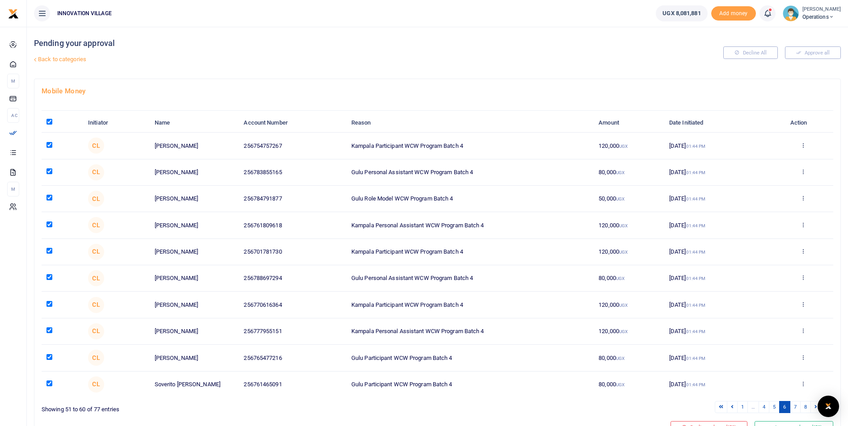
checkbox input "true"
click at [793, 407] on link "7" at bounding box center [795, 407] width 11 height 12
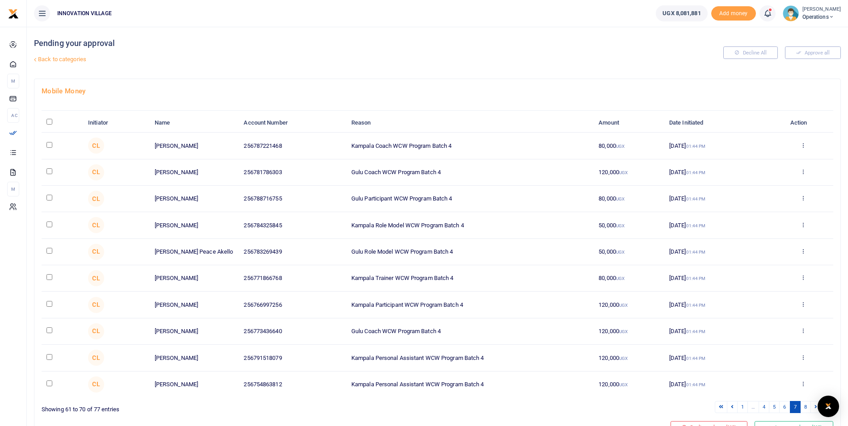
click at [49, 120] on input "\a \a : activate to sort column descending" at bounding box center [49, 122] width 6 height 6
checkbox input "true"
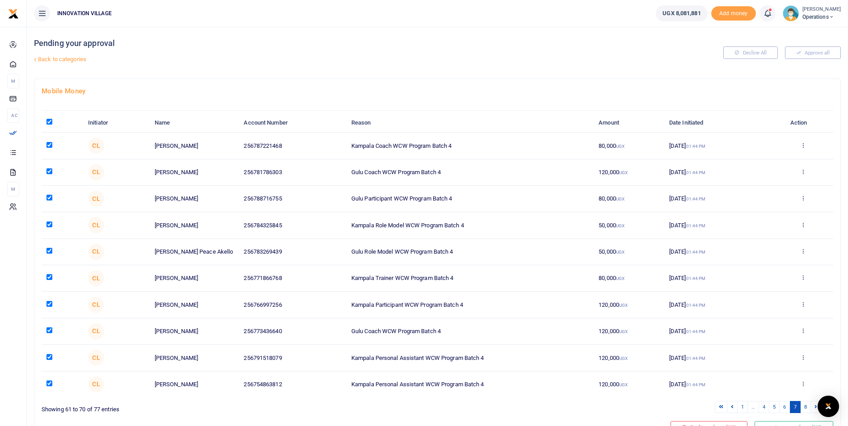
checkbox input "true"
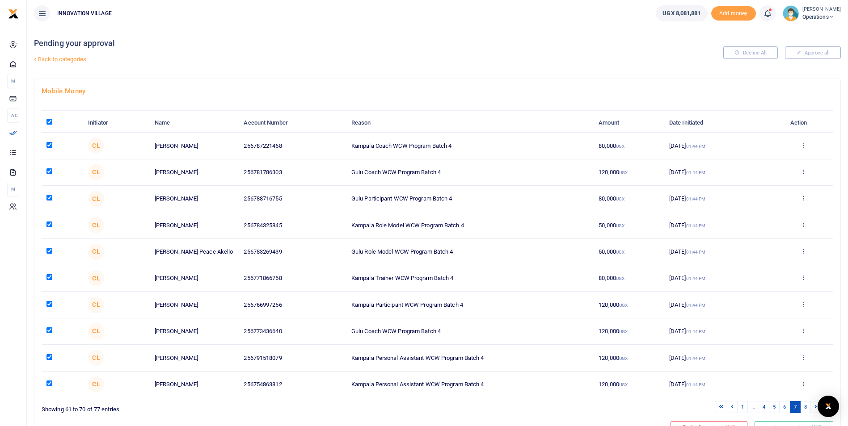
checkbox input "true"
click at [804, 409] on link "8" at bounding box center [805, 407] width 11 height 12
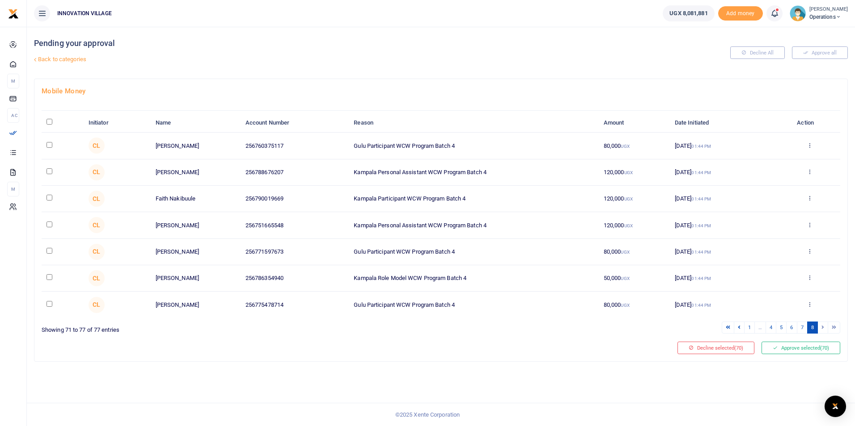
click at [50, 122] on input "\a \a : activate to sort column descending" at bounding box center [49, 122] width 6 height 6
checkbox input "true"
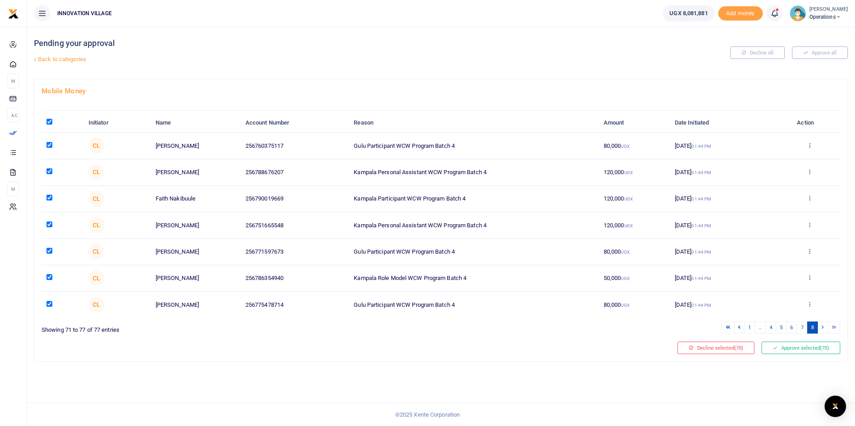
checkbox input "true"
click at [793, 348] on button "Approve selected (77)" at bounding box center [800, 348] width 79 height 13
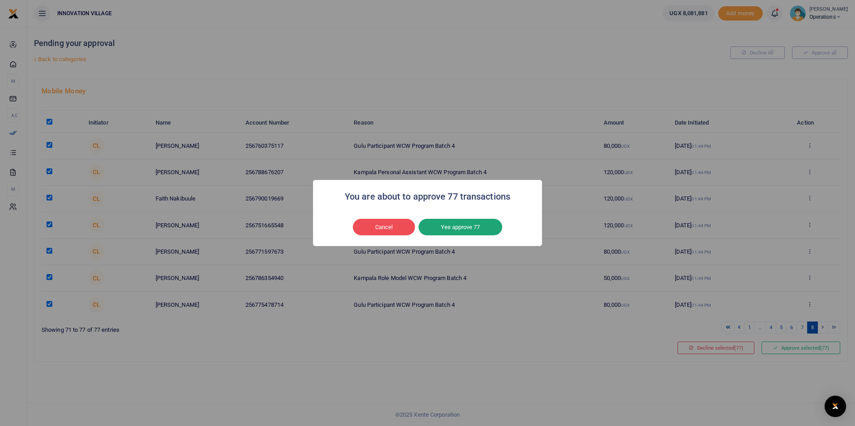
click at [454, 228] on button "Yes approve 77" at bounding box center [460, 227] width 84 height 17
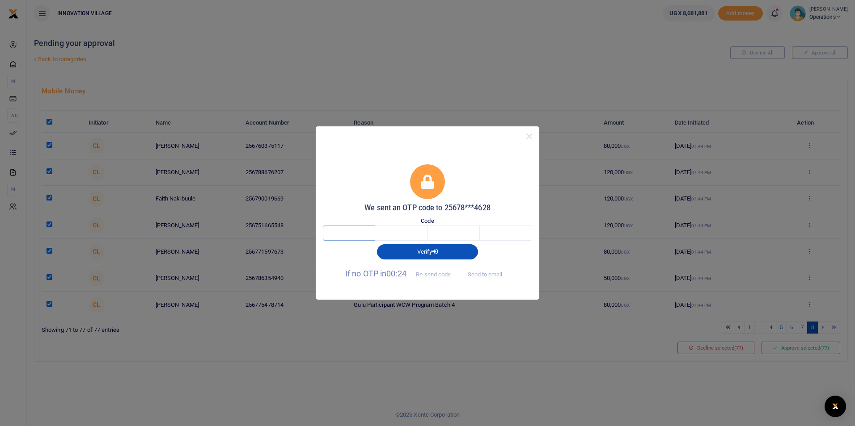
click at [364, 235] on input "text" at bounding box center [349, 233] width 52 height 15
type input "1"
type input "9"
type input "8"
type input "9"
